Goal: Task Accomplishment & Management: Use online tool/utility

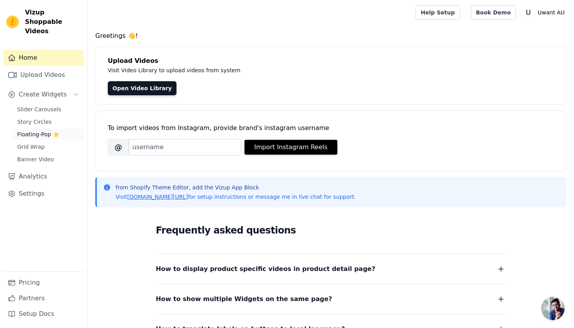
click at [47, 130] on span "Floating-Pop ⭐" at bounding box center [38, 134] width 42 height 8
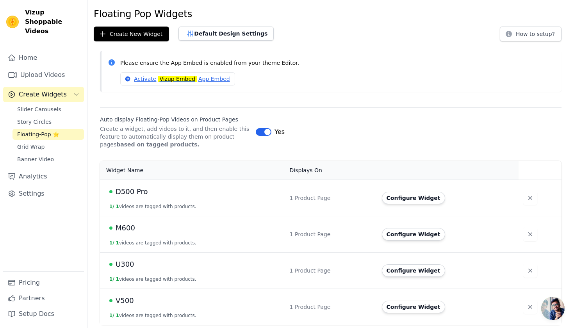
scroll to position [23, 0]
click at [148, 42] on div "Floating Pop Widgets Create New Widget Default Design Settings How to setup? Pl…" at bounding box center [330, 168] width 486 height 320
click at [28, 67] on link "Upload Videos" at bounding box center [43, 75] width 81 height 16
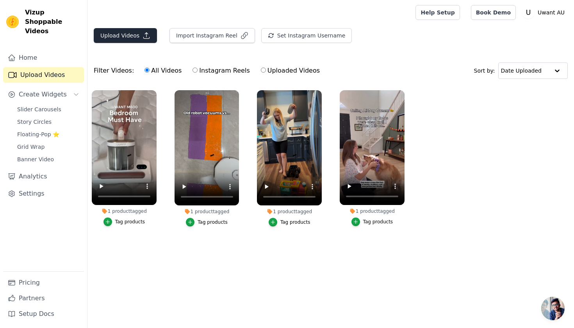
click at [122, 32] on button "Upload Videos" at bounding box center [125, 35] width 63 height 15
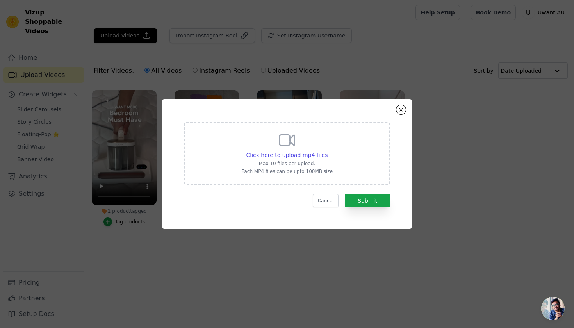
click at [267, 150] on div "Click here to upload mp4 files Max 10 files per upload. Each MP4 files can be u…" at bounding box center [286, 153] width 91 height 44
click at [327, 151] on input "Click here to upload mp4 files Max 10 files per upload. Each MP4 files can be u…" at bounding box center [327, 151] width 0 height 0
type input "C:\fakepath\SnapInsta.to_AQPnEU0JsQ6bcfn9w-s-YdXyzycG9ELnp_OgMdFBZeAxIcP5dOjjUJ…"
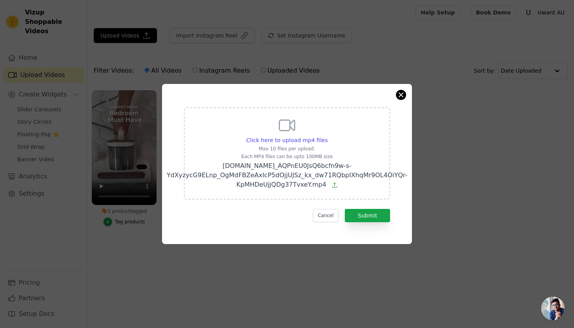
click at [400, 96] on button "Close modal" at bounding box center [400, 94] width 9 height 9
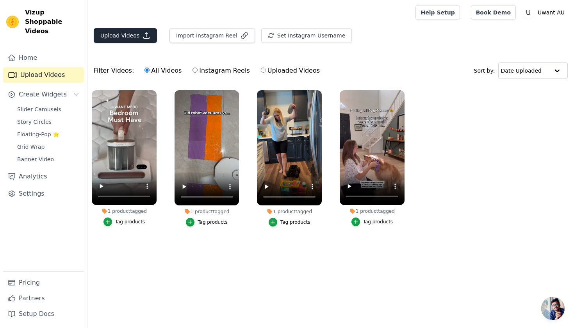
click at [119, 36] on button "Upload Videos" at bounding box center [125, 35] width 63 height 15
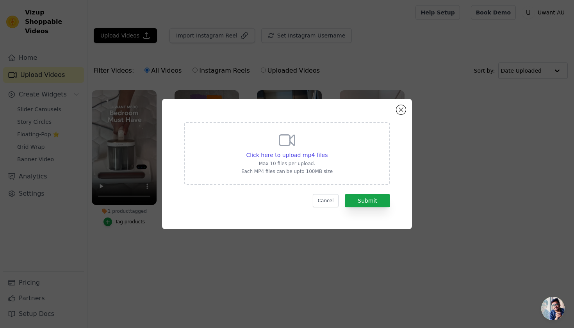
click at [248, 151] on div "Click here to upload mp4 files" at bounding box center [286, 155] width 91 height 8
click at [327, 151] on input "Click here to upload mp4 files Max 10 files per upload. Each MP4 files can be u…" at bounding box center [327, 151] width 0 height 0
type input "C:\fakepath\SnapInsta.to_AQPnEU0JsQ6bcfn9w-s-YdXyzycG9ELnp_OgMdFBZeAxIcP5dOjjUJ…"
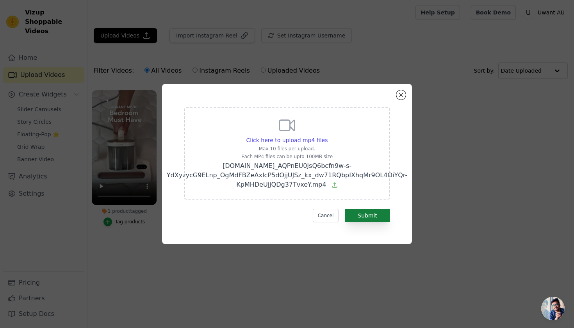
click at [376, 213] on button "Submit" at bounding box center [367, 215] width 45 height 13
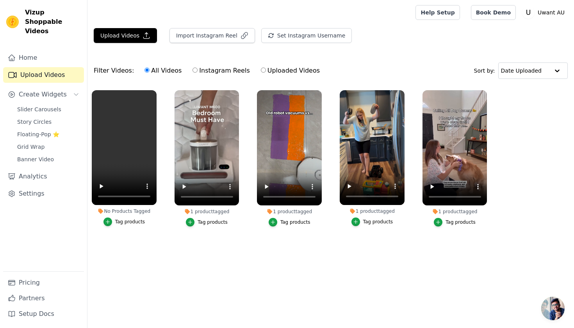
click at [123, 222] on div "Tag products" at bounding box center [130, 222] width 30 height 6
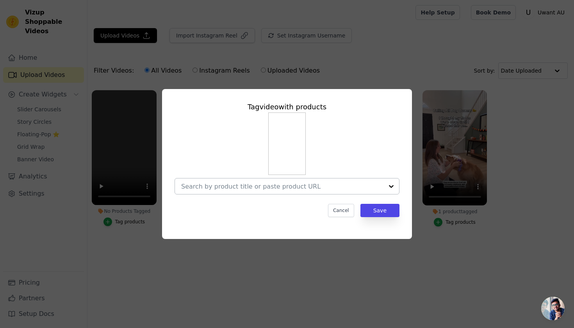
click at [217, 184] on input "No Products Tagged Tag video with products Cancel Save Tag products" at bounding box center [282, 186] width 202 height 7
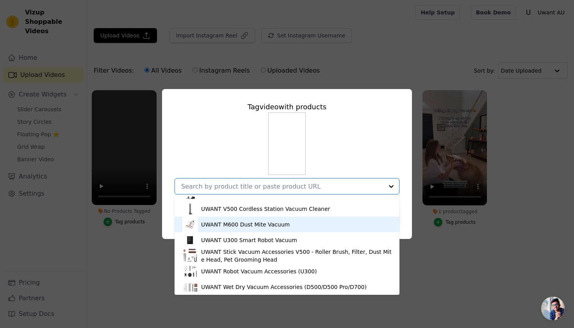
scroll to position [11, 0]
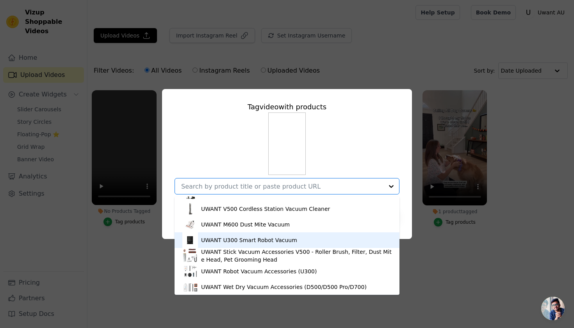
click at [240, 240] on div "UWANT U300 Smart Robot Vacuum" at bounding box center [249, 240] width 96 height 8
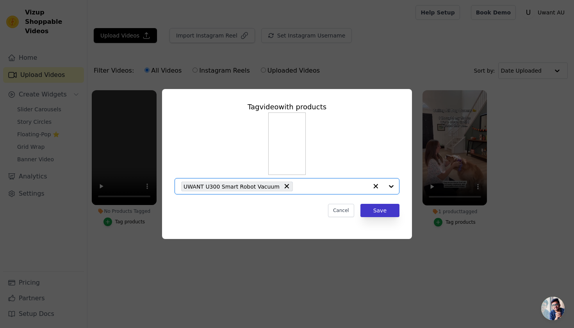
click at [378, 211] on button "Save" at bounding box center [379, 210] width 39 height 13
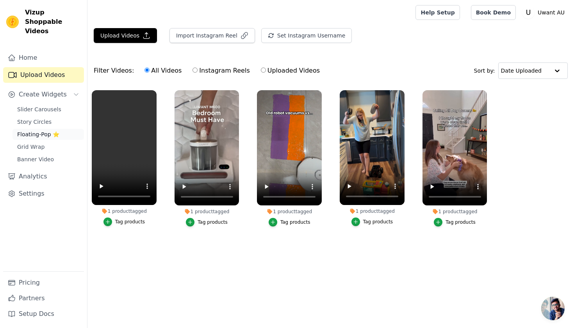
click at [42, 130] on span "Floating-Pop ⭐" at bounding box center [38, 134] width 42 height 8
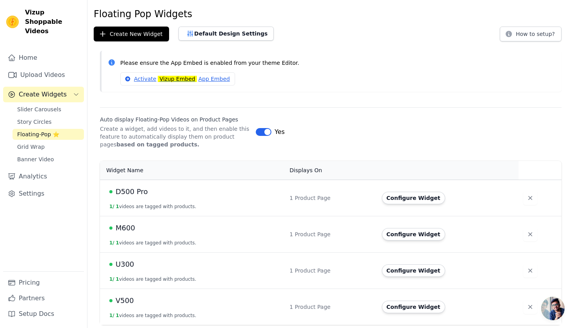
scroll to position [23, 0]
click at [419, 274] on button "Configure Widget" at bounding box center [413, 271] width 63 height 12
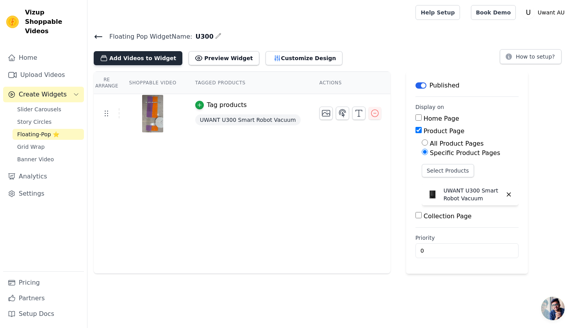
click at [151, 56] on button "Add Videos to Widget" at bounding box center [138, 58] width 89 height 14
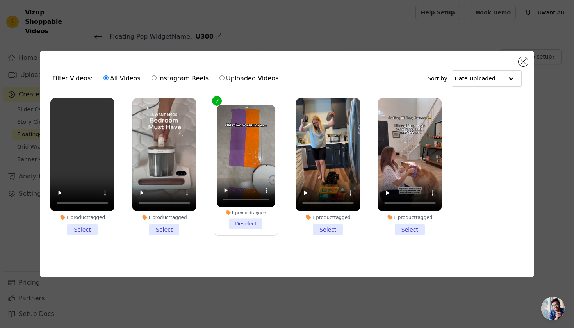
click at [86, 229] on li "1 product tagged Select" at bounding box center [82, 167] width 64 height 138
click at [0, 0] on input "1 product tagged Select" at bounding box center [0, 0] width 0 height 0
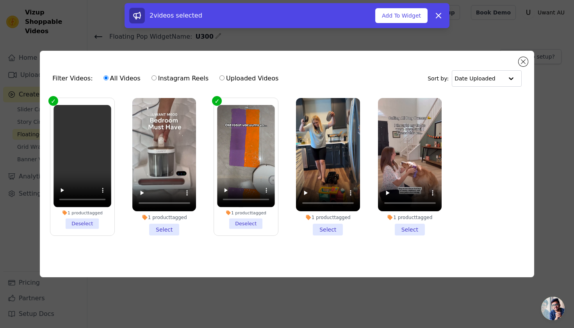
click at [241, 222] on li "1 product tagged Deselect" at bounding box center [245, 167] width 57 height 124
click at [0, 0] on input "1 product tagged Deselect" at bounding box center [0, 0] width 0 height 0
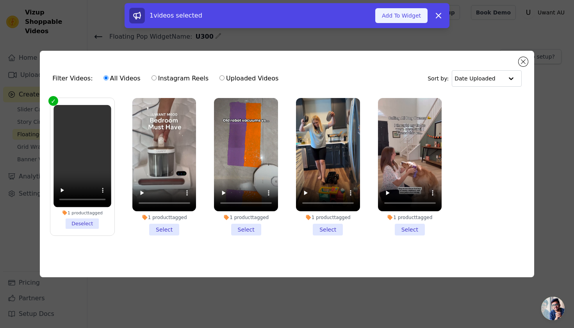
click at [411, 12] on button "Add To Widget" at bounding box center [401, 15] width 52 height 15
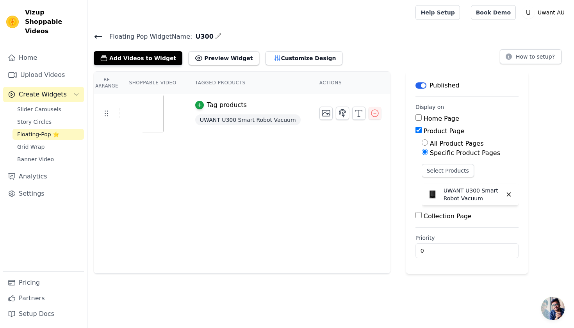
click at [373, 43] on div "Floating Pop Widget Name: U300 Add Videos to Widget Preview Widget Customize De…" at bounding box center [330, 48] width 486 height 34
click at [223, 106] on div "Tag products" at bounding box center [227, 104] width 40 height 9
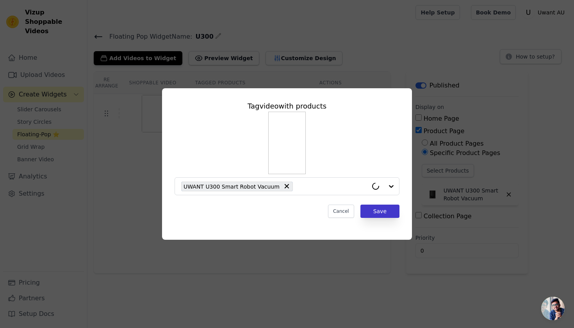
click at [387, 214] on button "Save" at bounding box center [379, 211] width 39 height 13
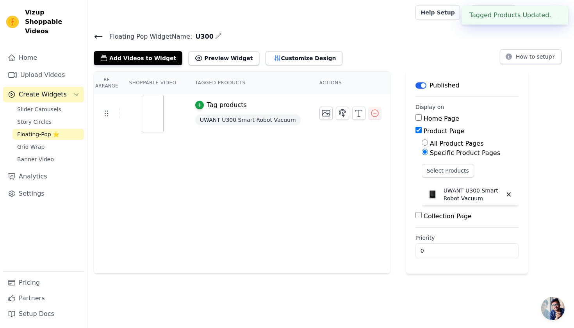
click at [93, 38] on div "Floating Pop Widget Name: U300 Add Videos to Widget Preview Widget Customize De…" at bounding box center [330, 48] width 486 height 34
click at [99, 35] on icon at bounding box center [98, 36] width 9 height 9
